Goal: Task Accomplishment & Management: Manage account settings

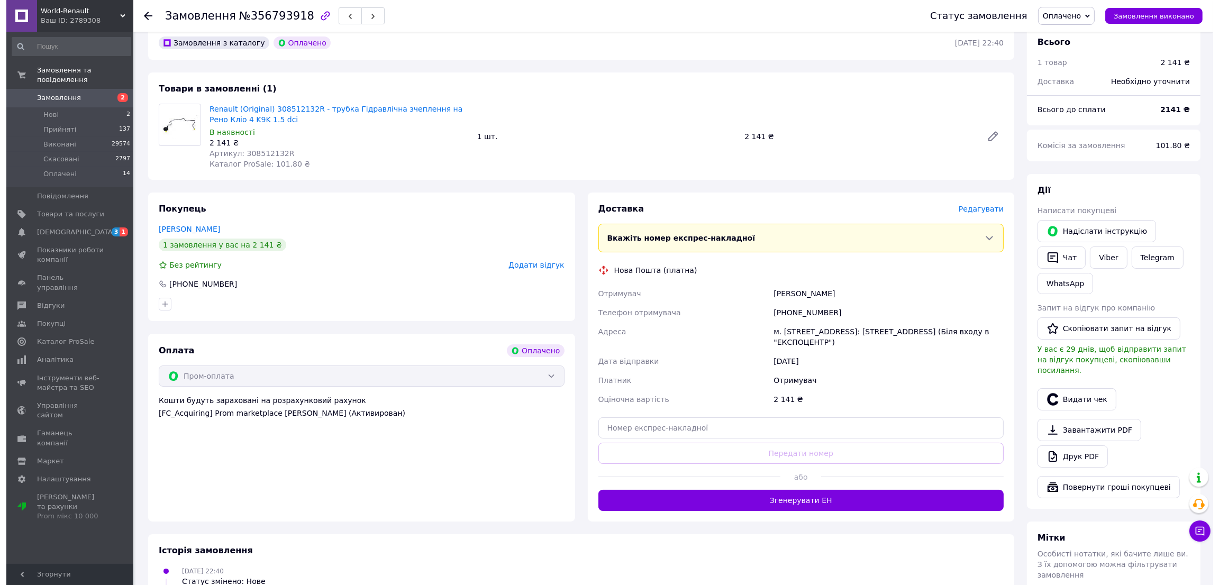
scroll to position [79, 0]
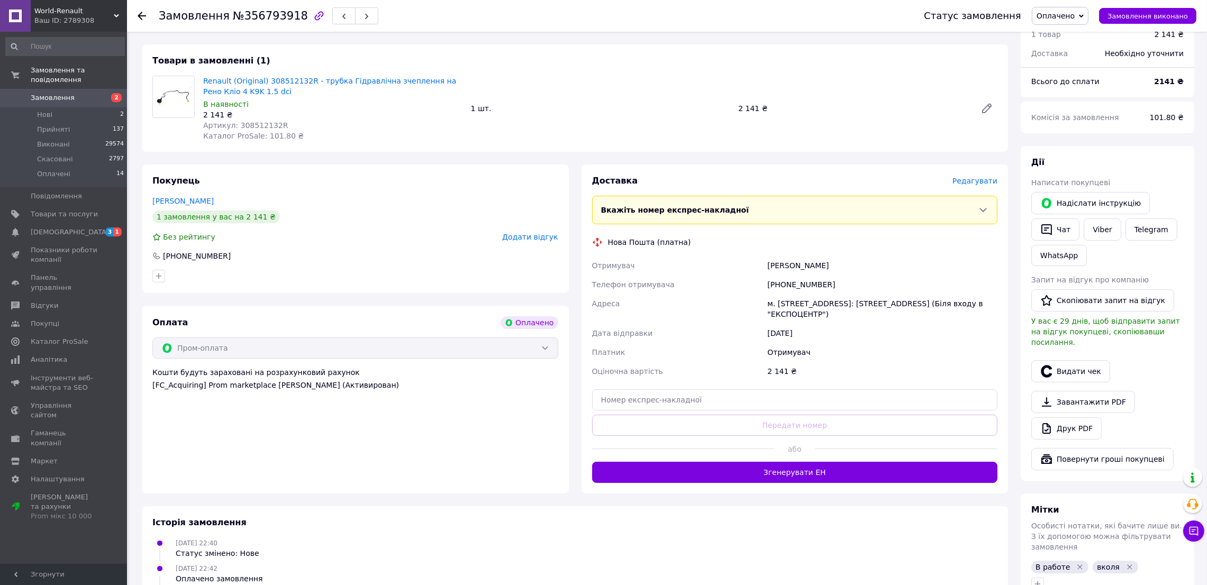
click at [974, 181] on span "Редагувати" at bounding box center [974, 181] width 45 height 8
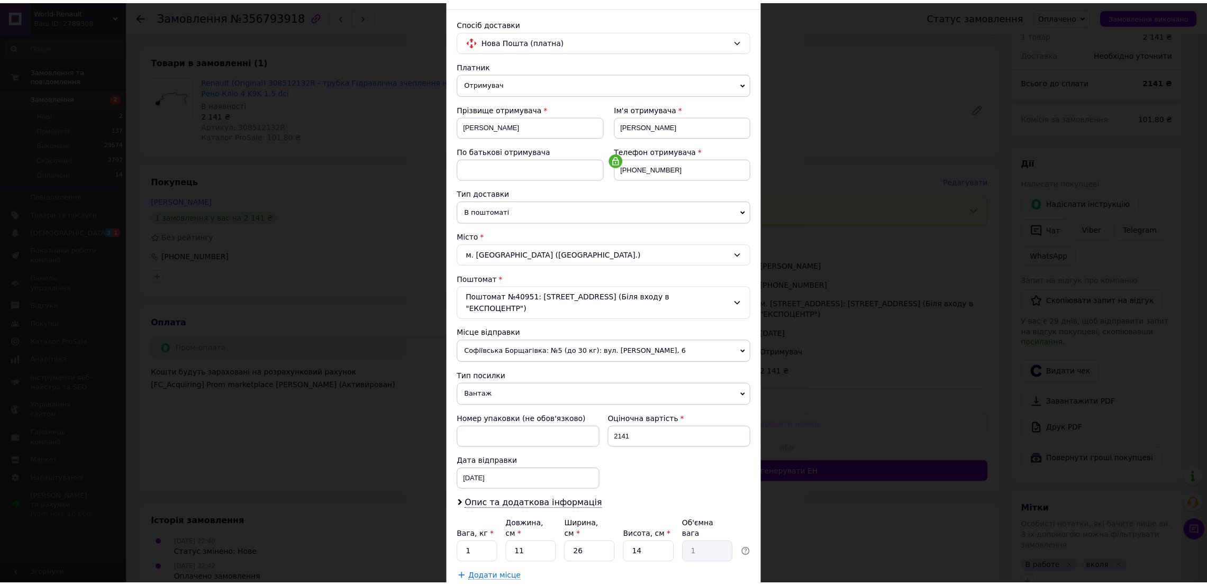
scroll to position [120, 0]
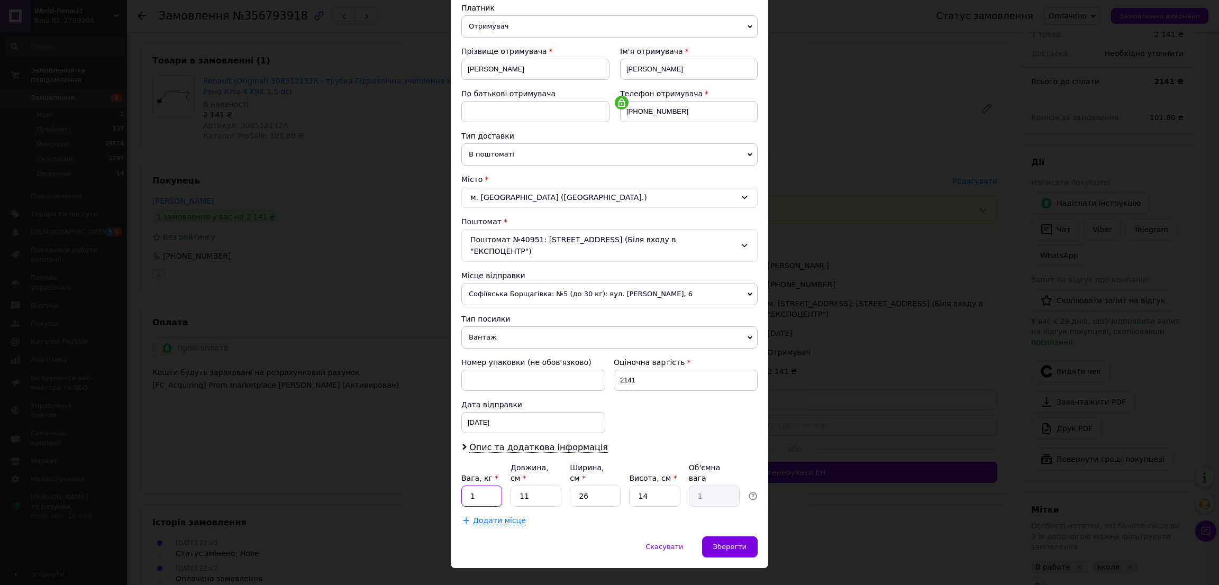
click at [484, 486] on input "1" at bounding box center [481, 496] width 41 height 21
click at [535, 486] on input "11" at bounding box center [536, 496] width 51 height 21
type input "5"
type input "0.46"
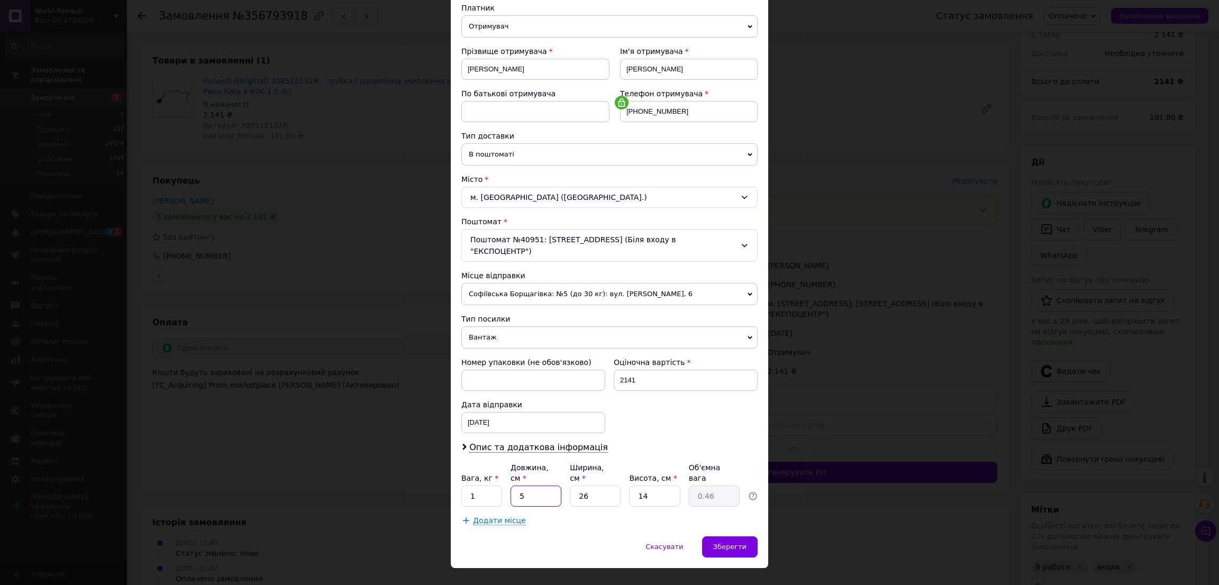
type input "57"
type input "5.19"
type input "57"
type input "4"
type input "0.8"
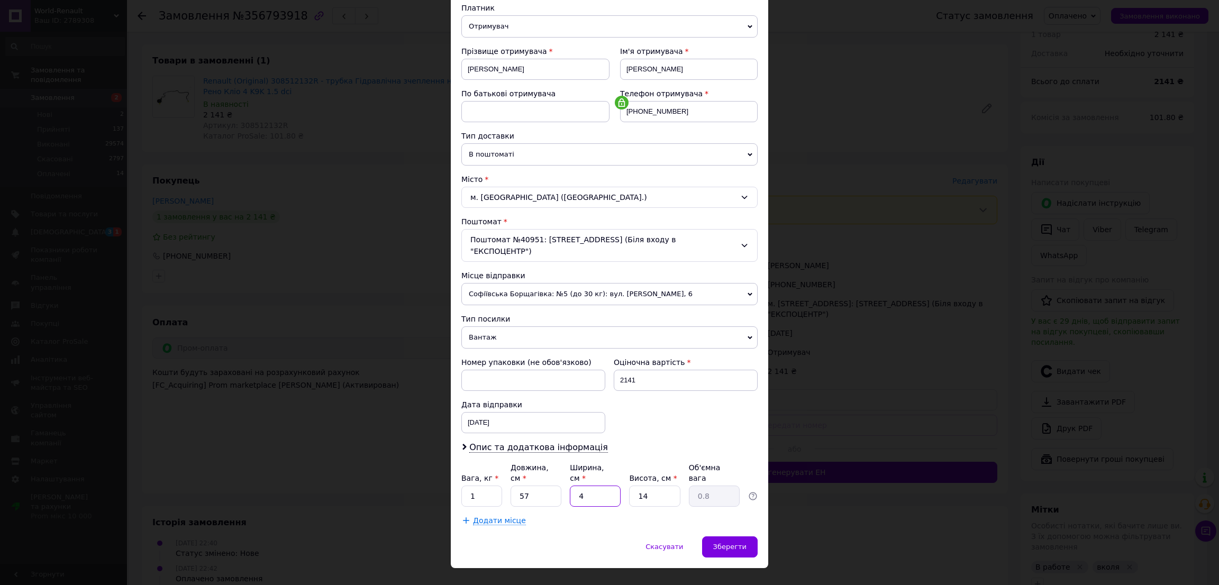
type input "41"
type input "8.18"
type input "41"
type input "1"
type input "0.58"
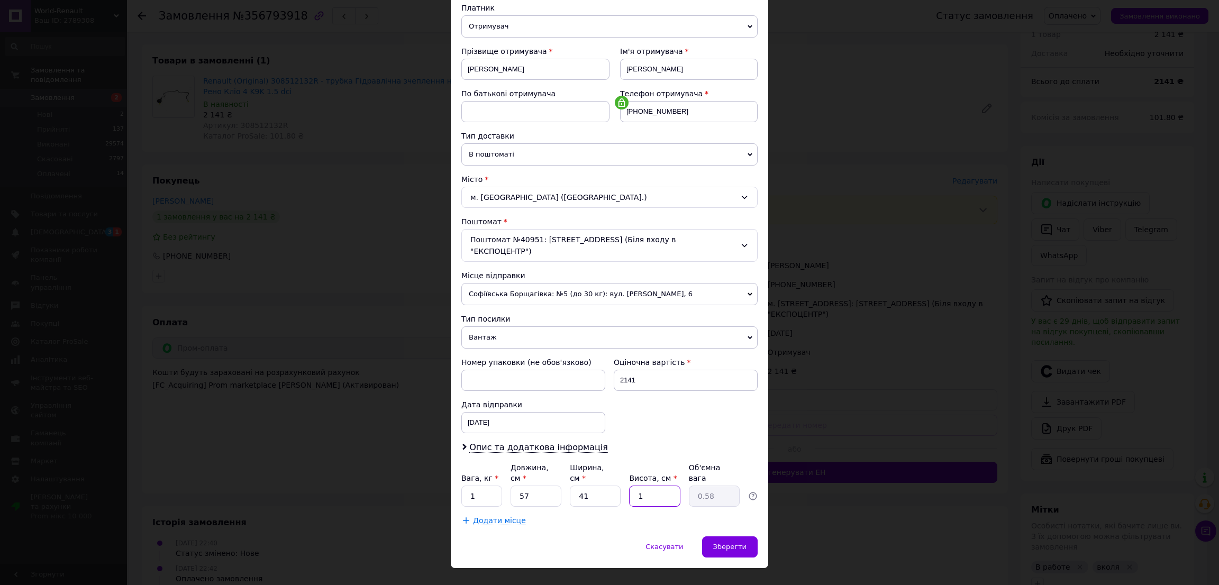
type input "10"
type input "5.84"
type input "10"
click at [733, 543] on span "Зберегти" at bounding box center [729, 547] width 33 height 8
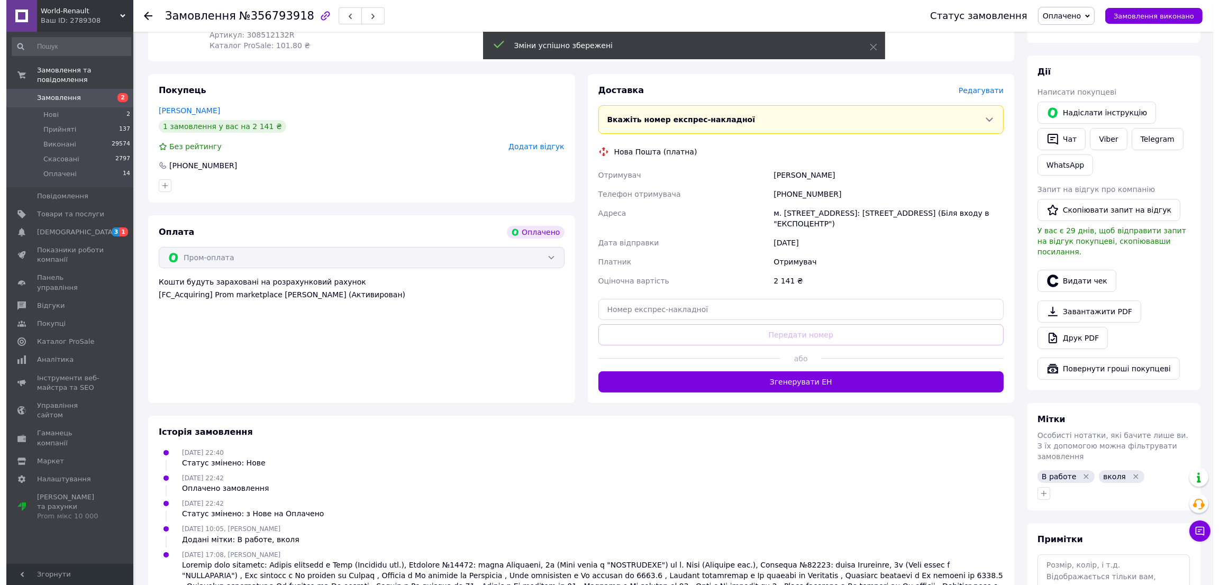
scroll to position [143, 0]
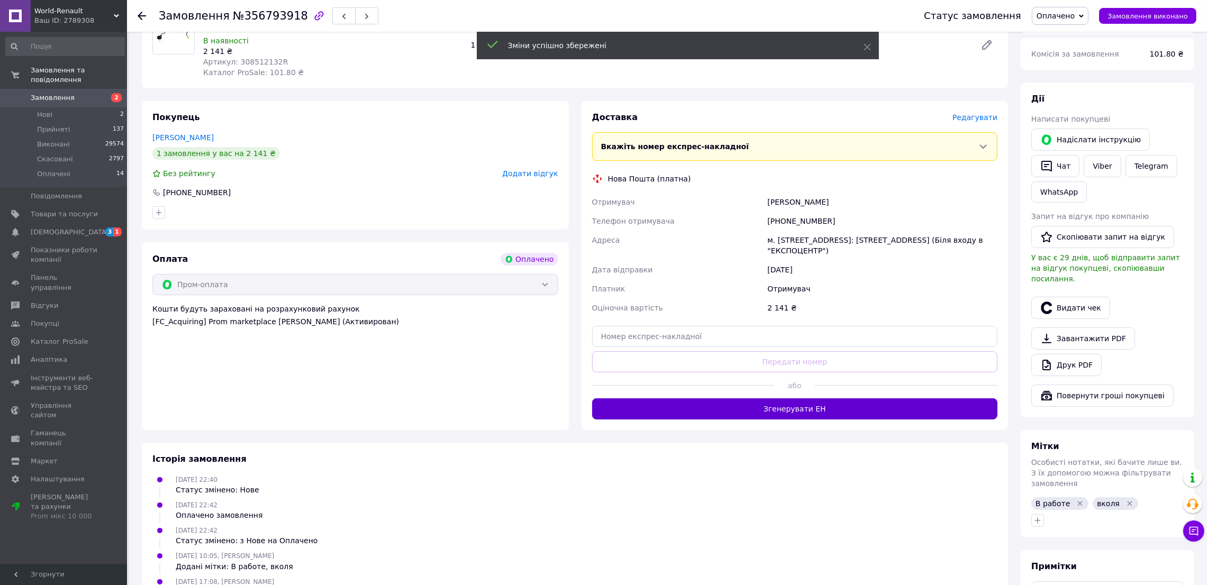
click at [804, 404] on button "Згенерувати ЕН" at bounding box center [795, 408] width 406 height 21
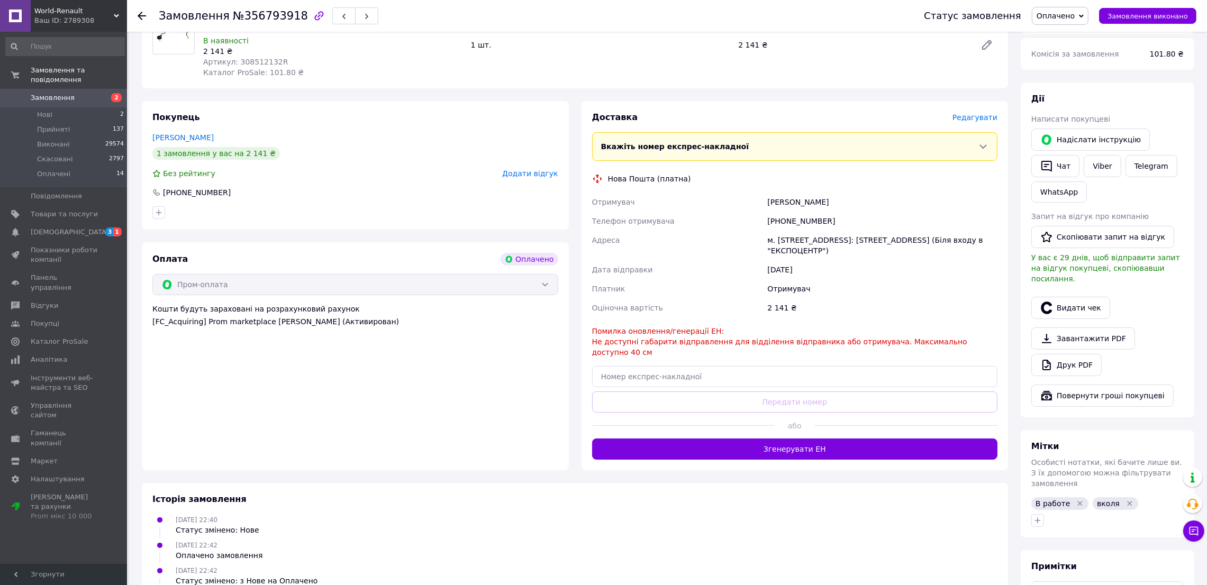
click at [969, 114] on span "Редагувати" at bounding box center [974, 117] width 45 height 8
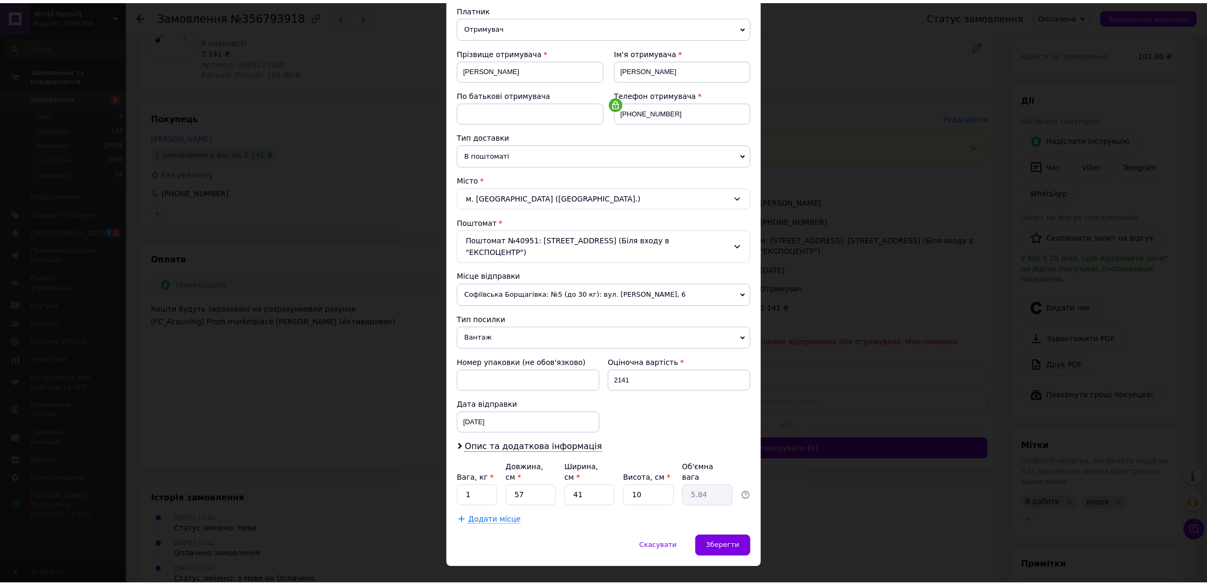
scroll to position [120, 0]
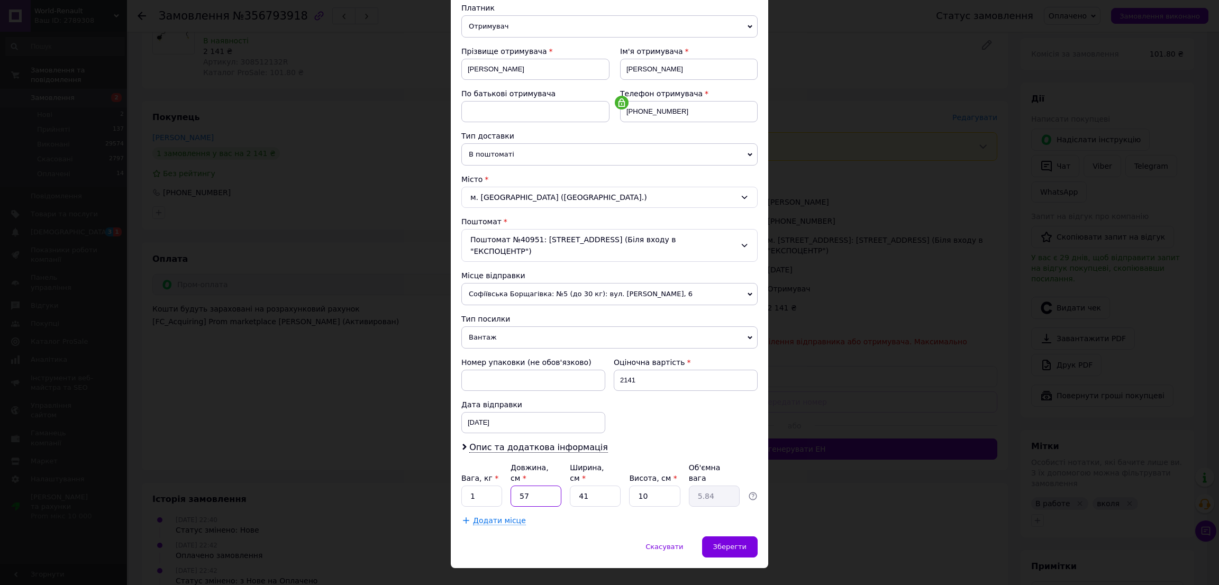
click at [530, 486] on input "57" at bounding box center [536, 496] width 51 height 21
type input "3"
type input "0.31"
type input "39"
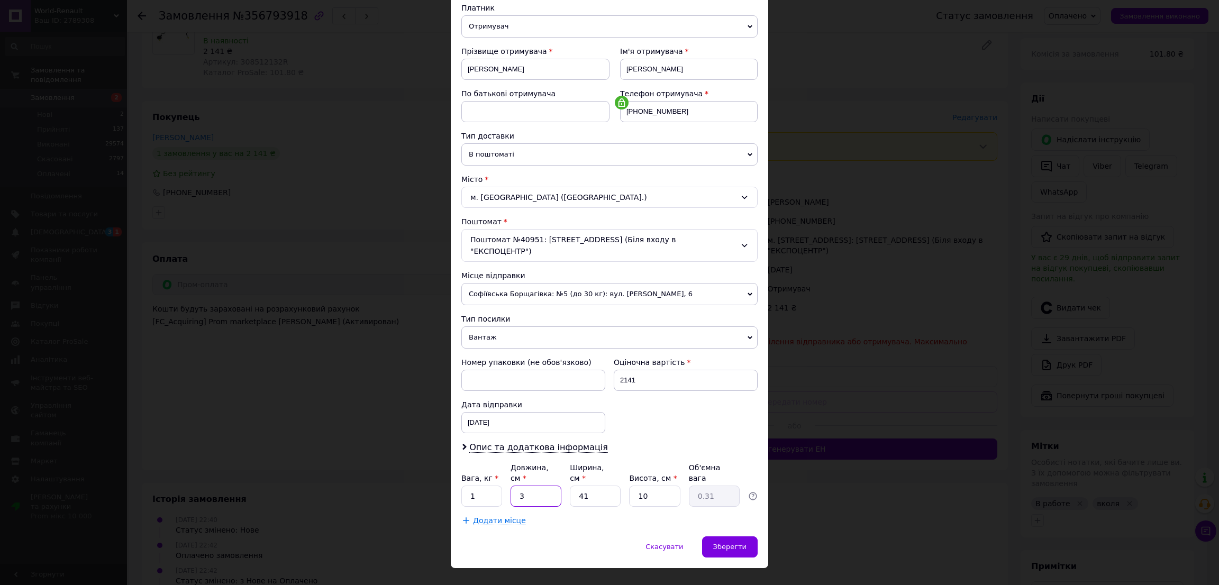
type input "4"
type input "39"
type input "3"
type input "0.29"
type input "30"
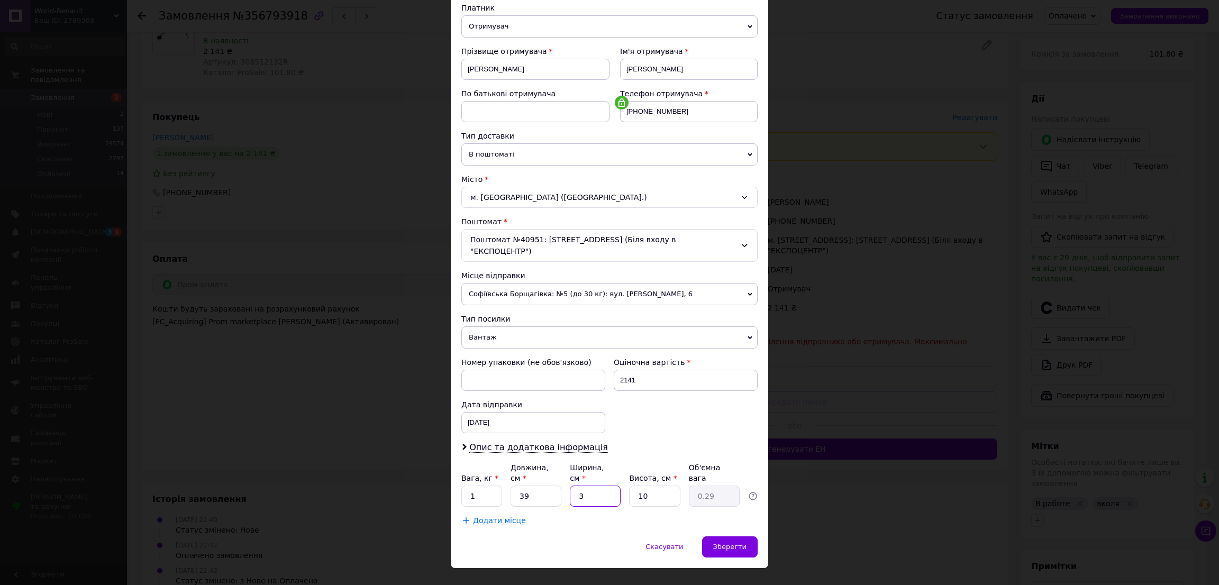
type input "2.93"
type input "30"
type input "1"
type input "0.29"
type input "14"
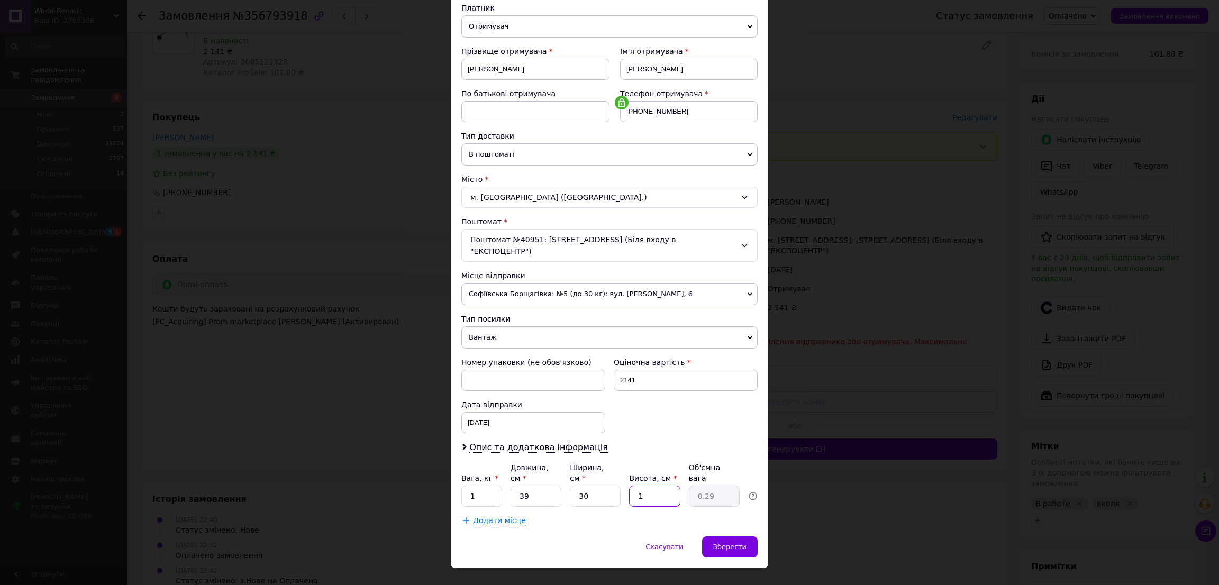
type input "4.1"
type input "14"
click at [734, 543] on span "Зберегти" at bounding box center [729, 547] width 33 height 8
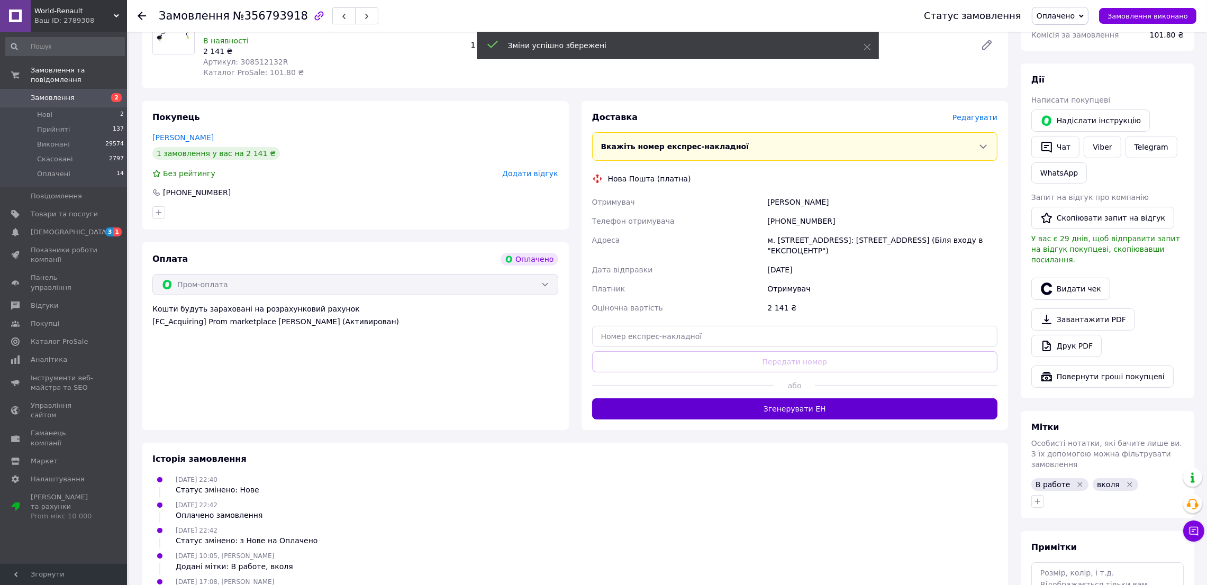
click at [737, 419] on button "Згенерувати ЕН" at bounding box center [795, 408] width 406 height 21
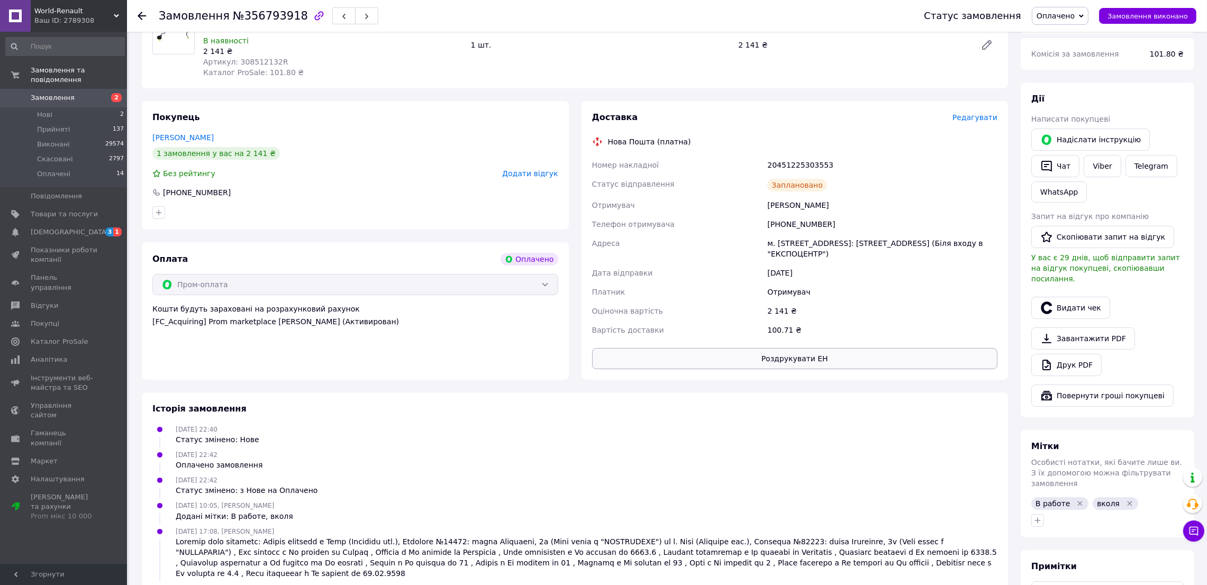
click at [783, 359] on button "Роздрукувати ЕН" at bounding box center [795, 358] width 406 height 21
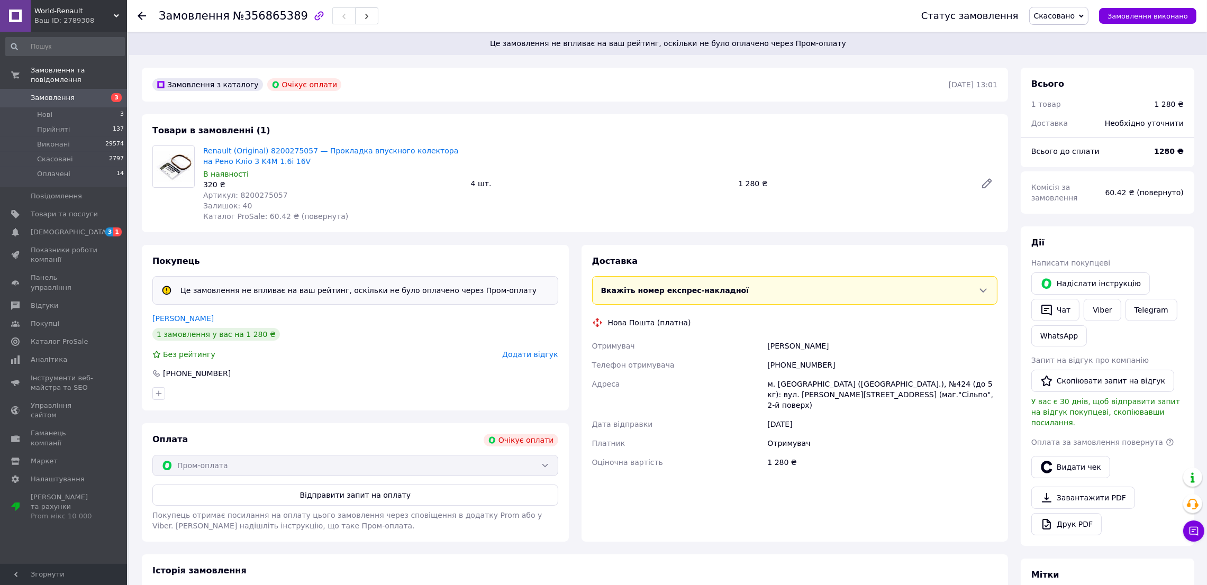
click at [774, 344] on div "Григорьев Сергей" at bounding box center [882, 346] width 234 height 19
copy div "Григорьев"
click at [50, 169] on span "Оплачені" at bounding box center [53, 174] width 33 height 10
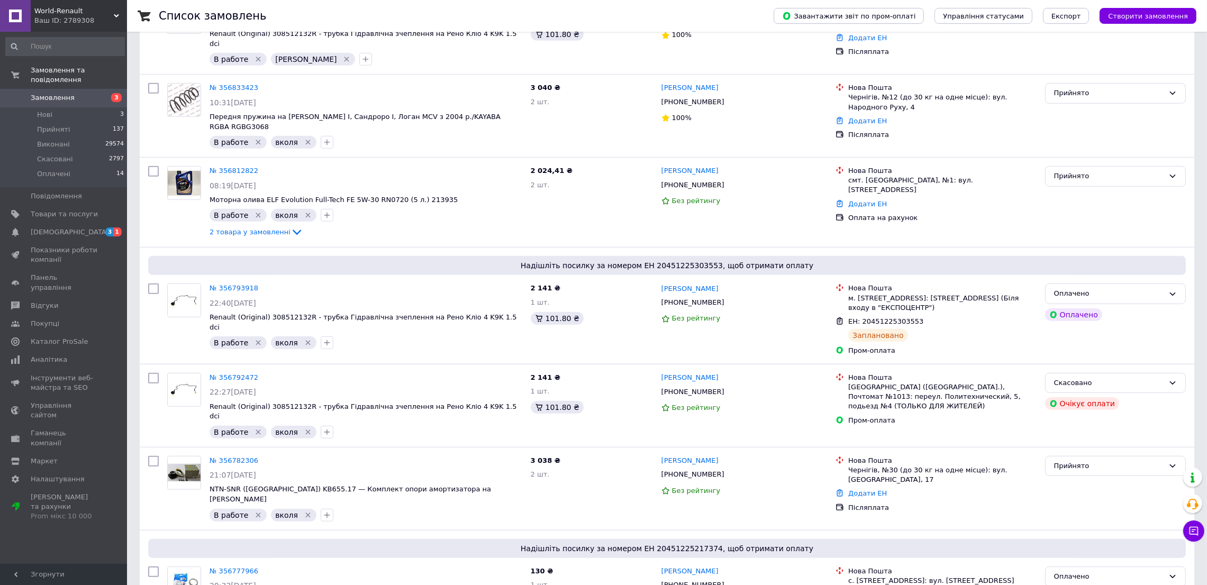
scroll to position [1253, 0]
